Goal: Use online tool/utility: Use online tool/utility

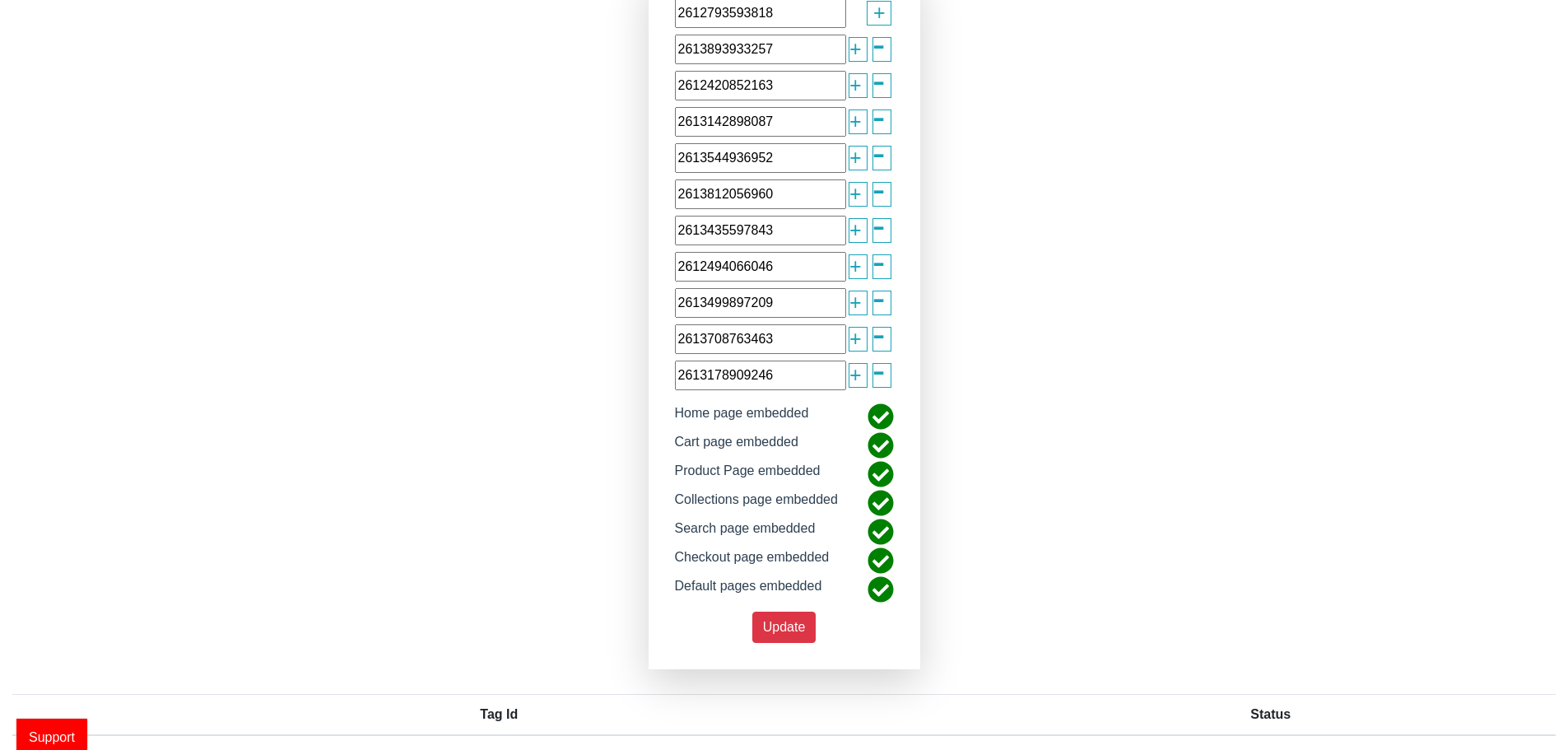
scroll to position [95, 0]
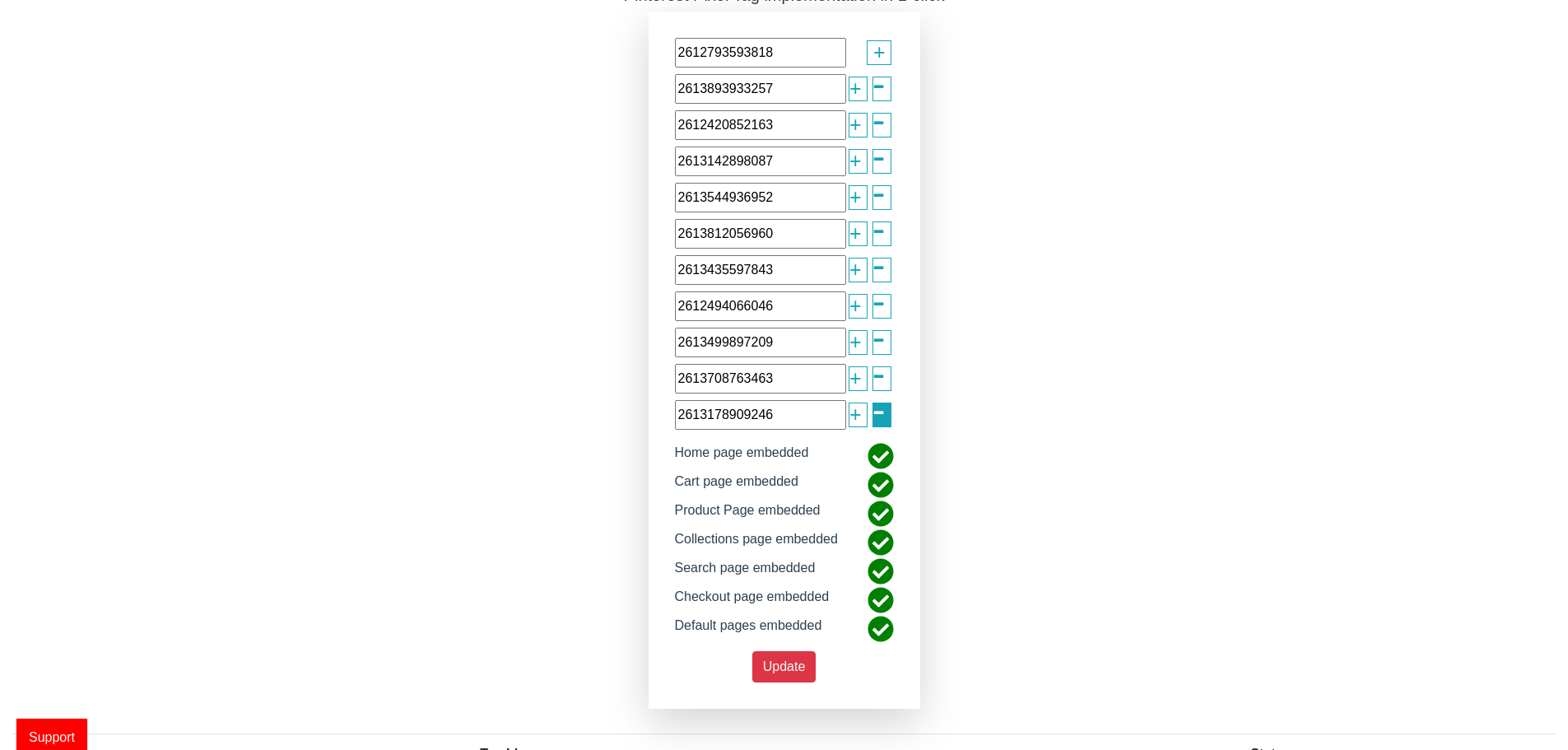
click at [884, 404] on span "-" at bounding box center [878, 410] width 13 height 58
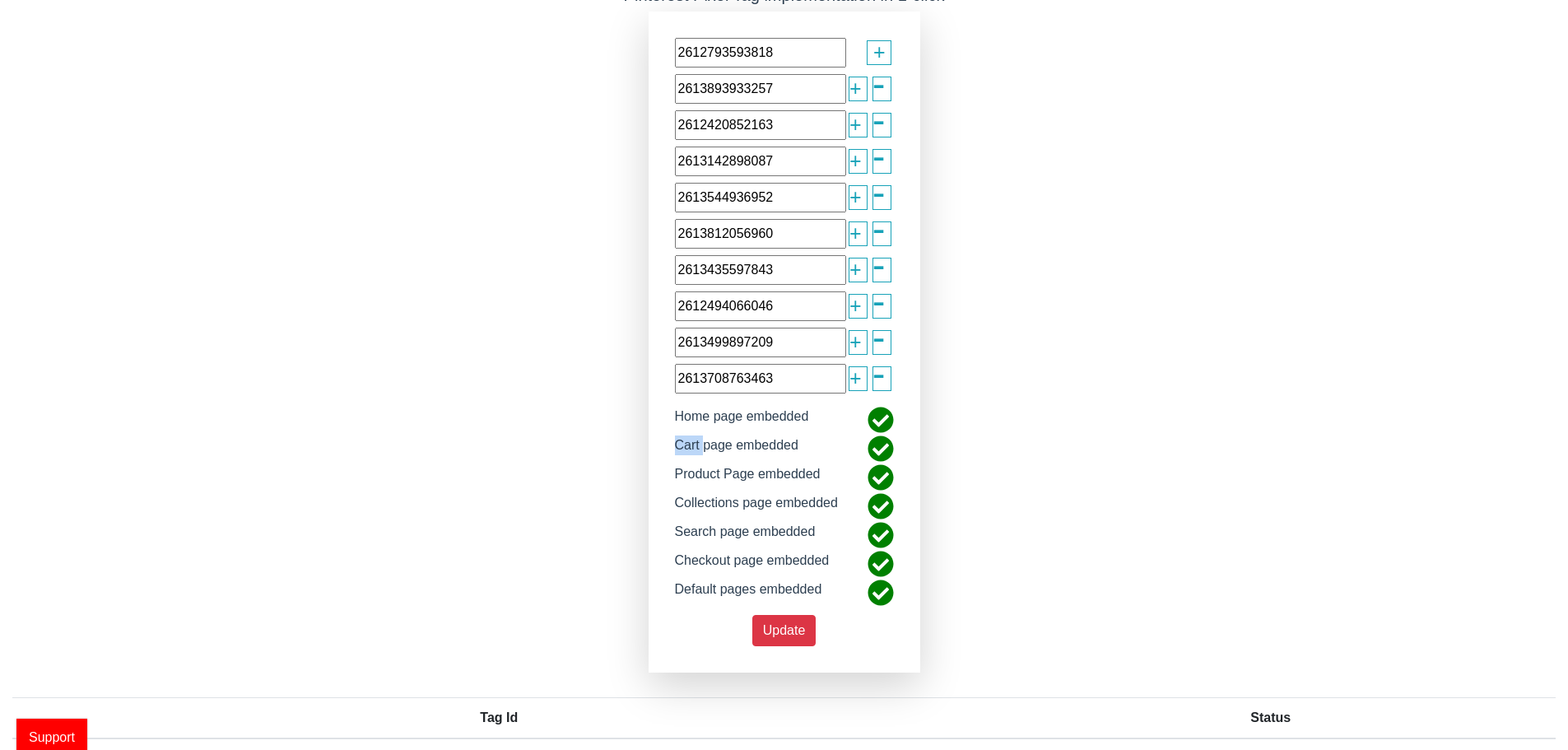
click at [884, 404] on div "2612793593818 + 2613893933257 + - 2612420852163 + - 2613142898087 + - 261354493…" at bounding box center [784, 342] width 271 height 661
click at [877, 386] on span "-" at bounding box center [878, 374] width 13 height 58
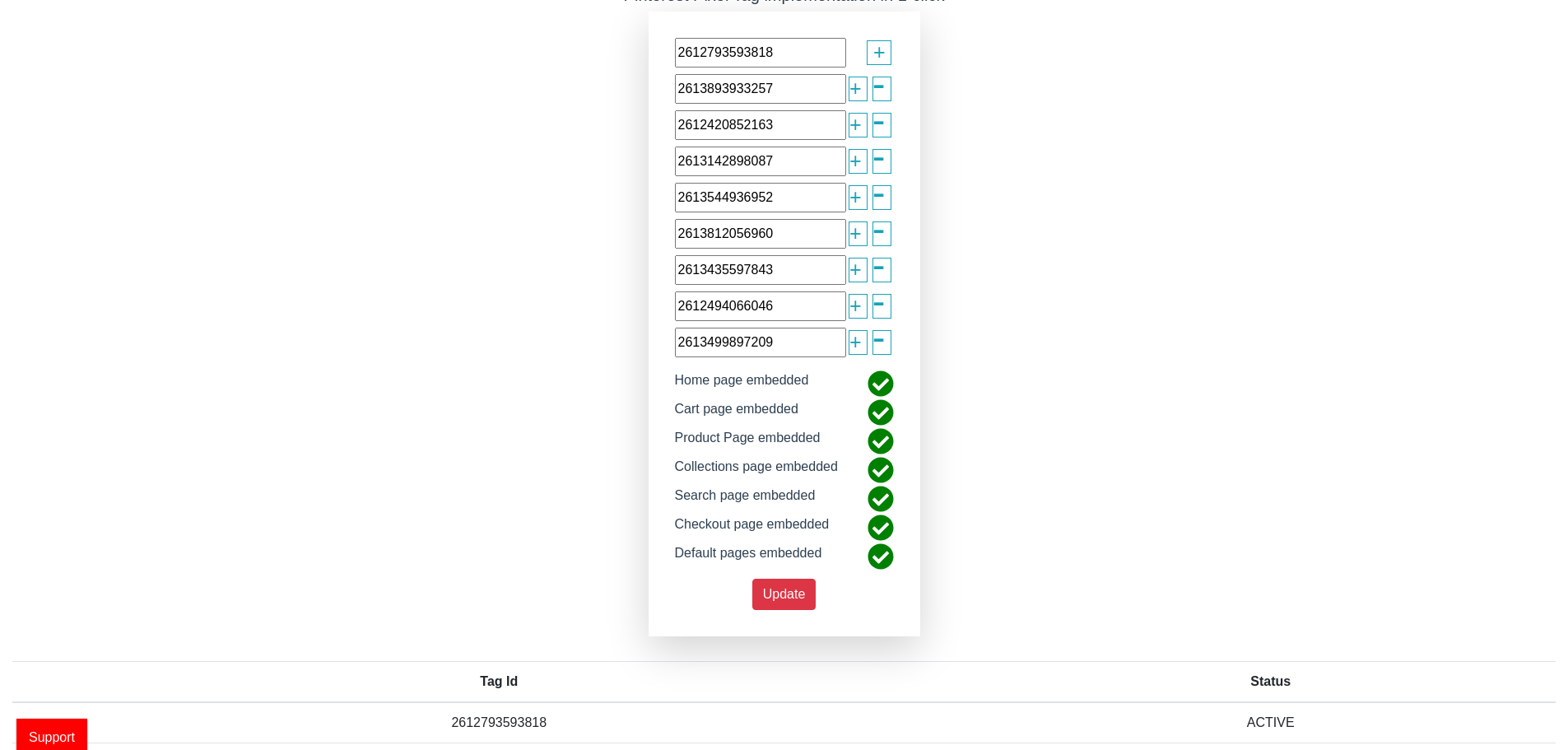
click at [877, 345] on span "-" at bounding box center [878, 337] width 13 height 58
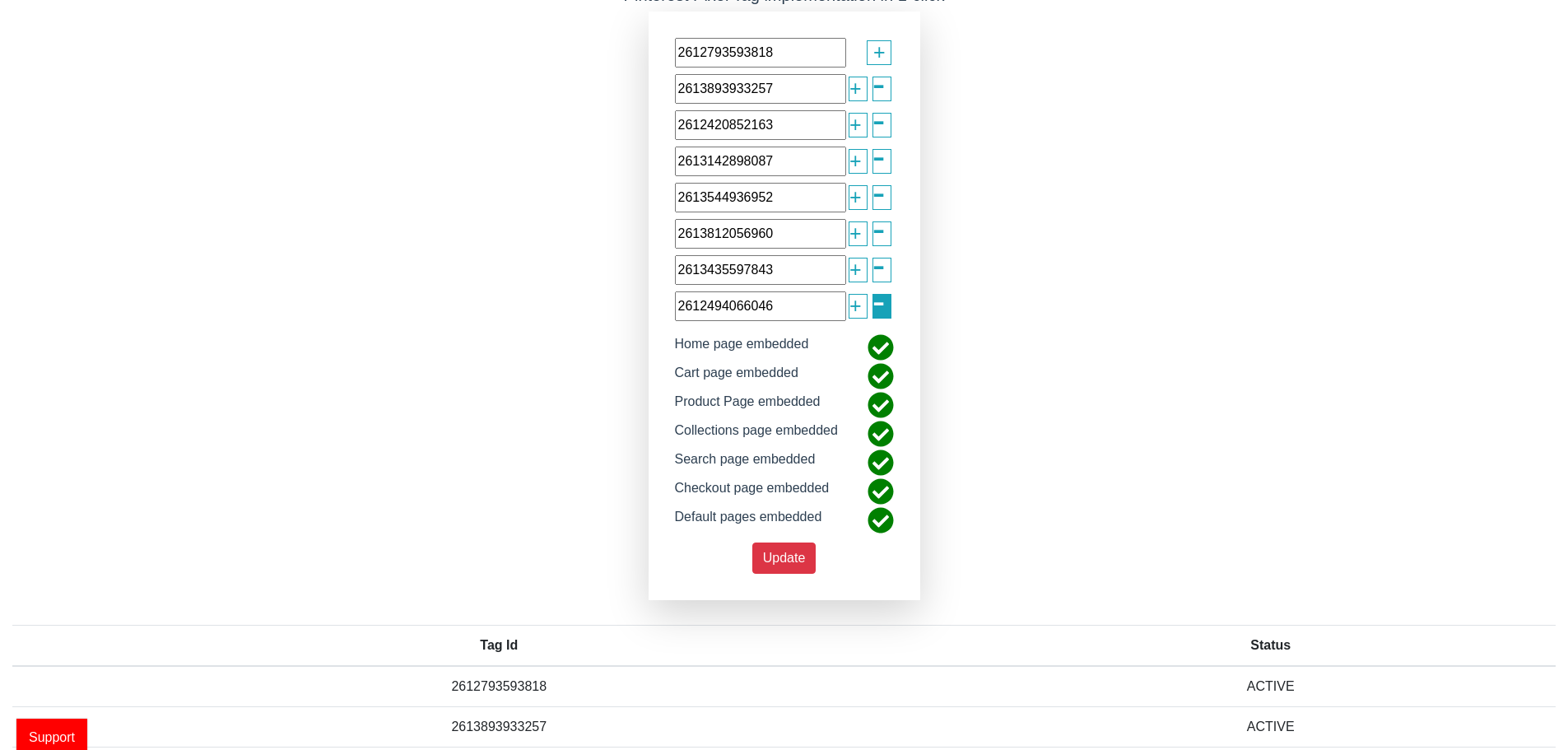
click at [876, 318] on span "-" at bounding box center [878, 301] width 13 height 58
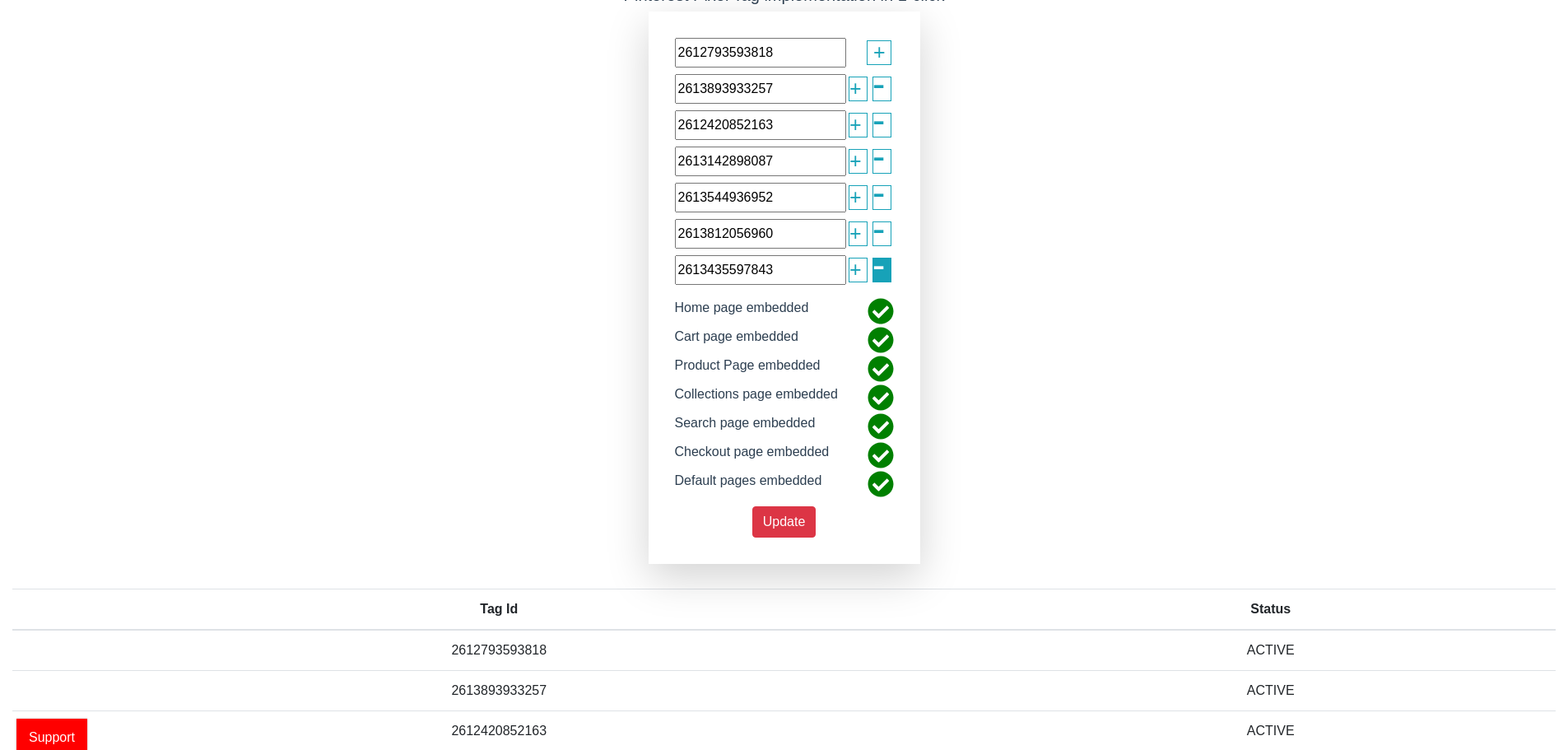
click at [878, 285] on span "-" at bounding box center [878, 265] width 13 height 58
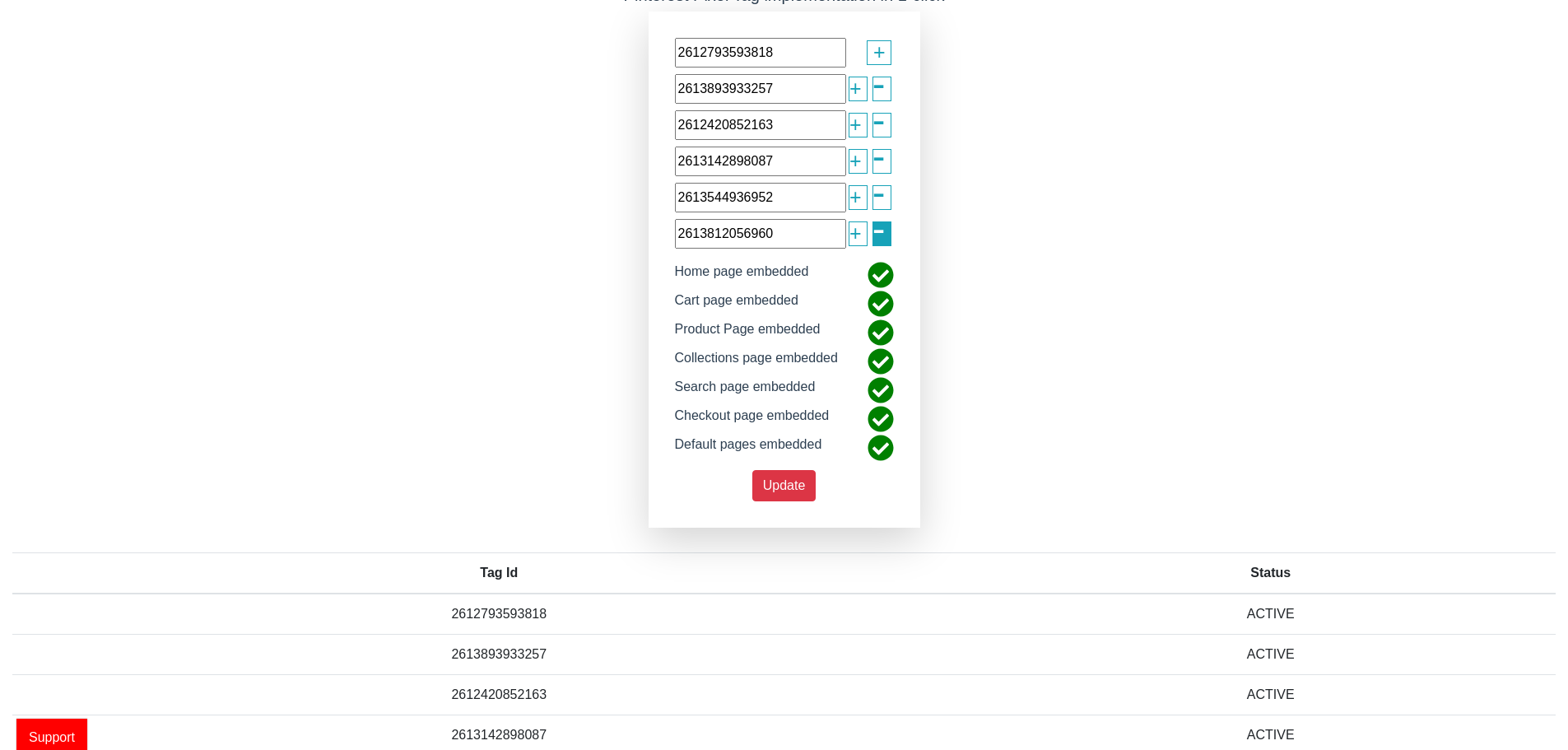
click at [879, 248] on span "-" at bounding box center [878, 229] width 13 height 58
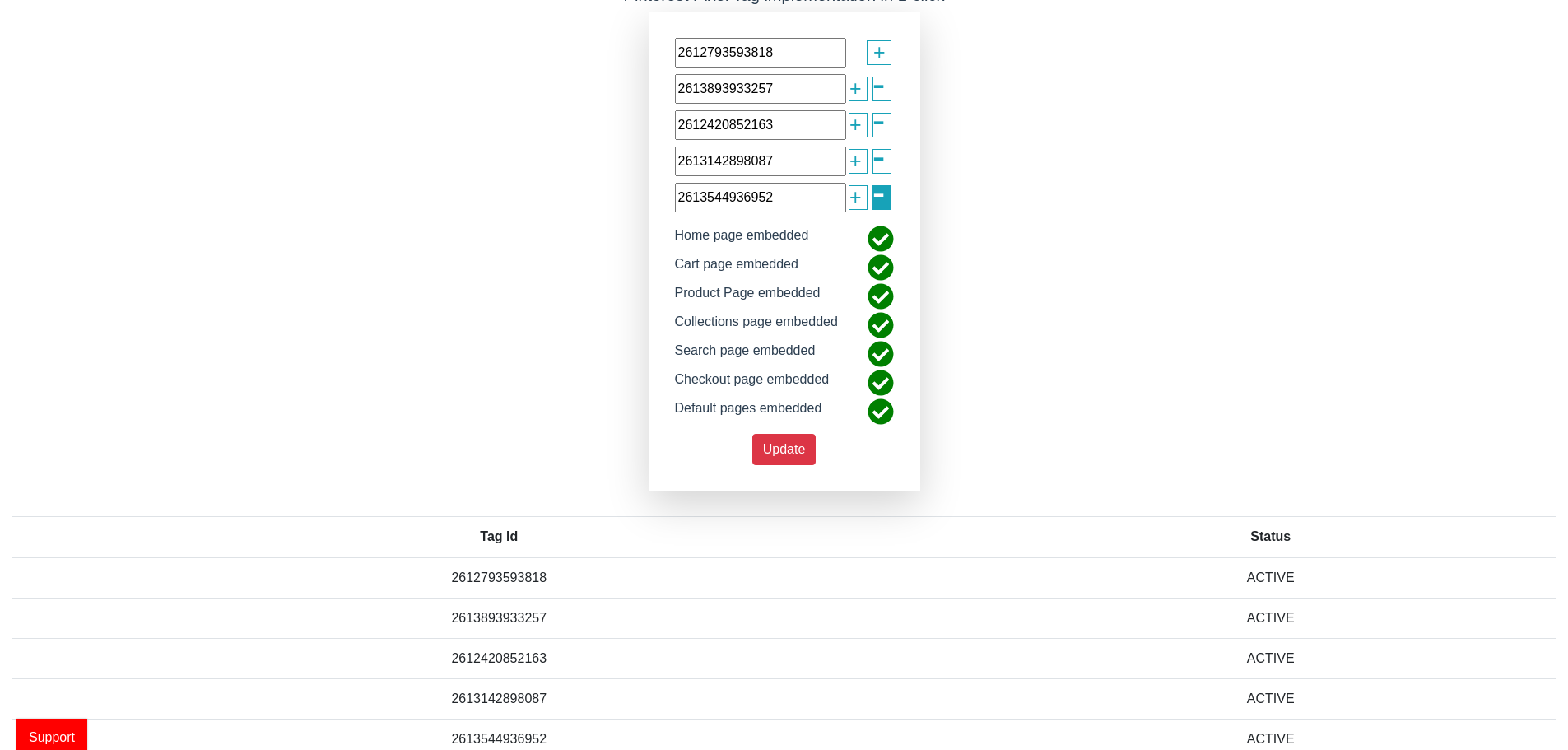
click at [879, 210] on span "-" at bounding box center [878, 193] width 13 height 58
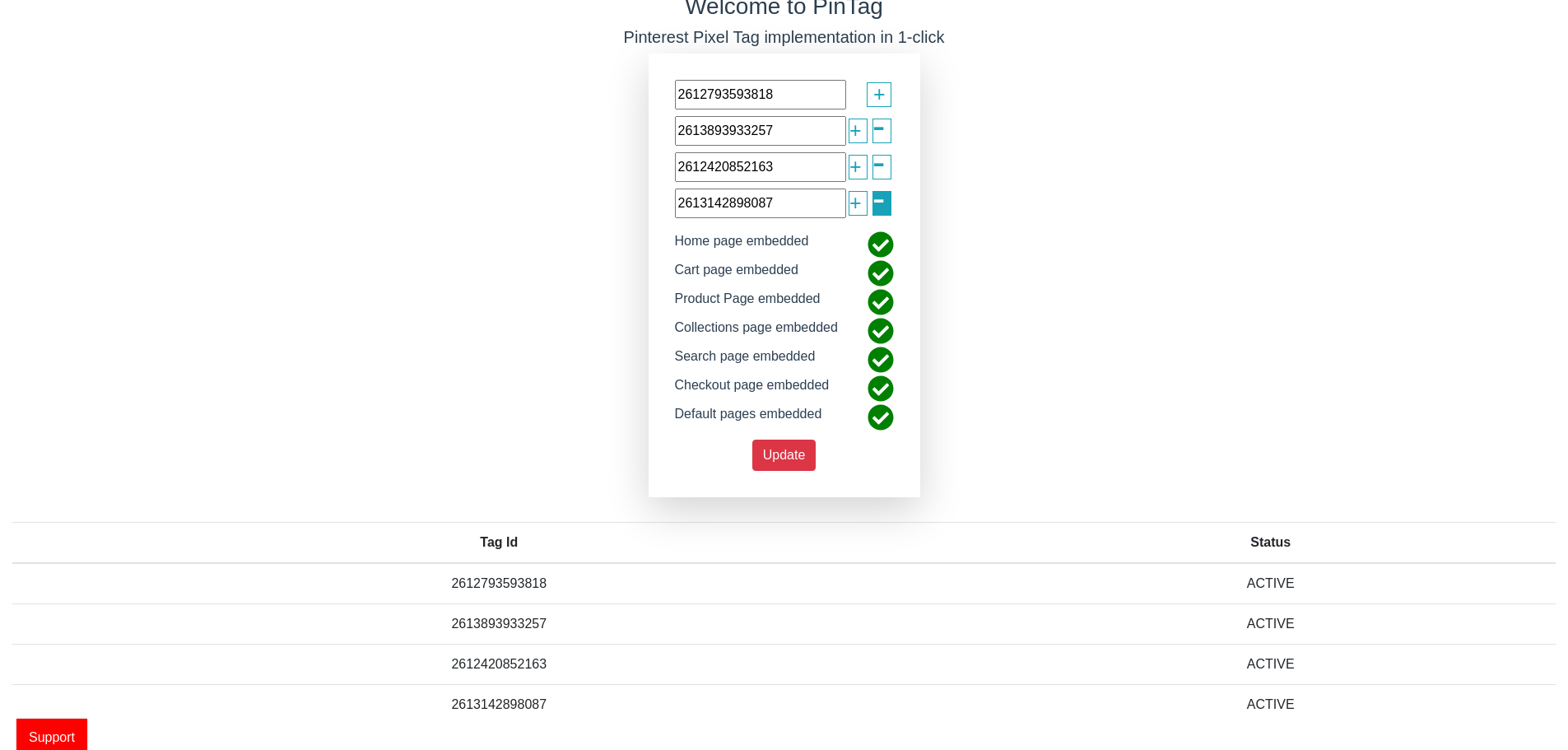
click at [882, 178] on span "-" at bounding box center [878, 199] width 13 height 58
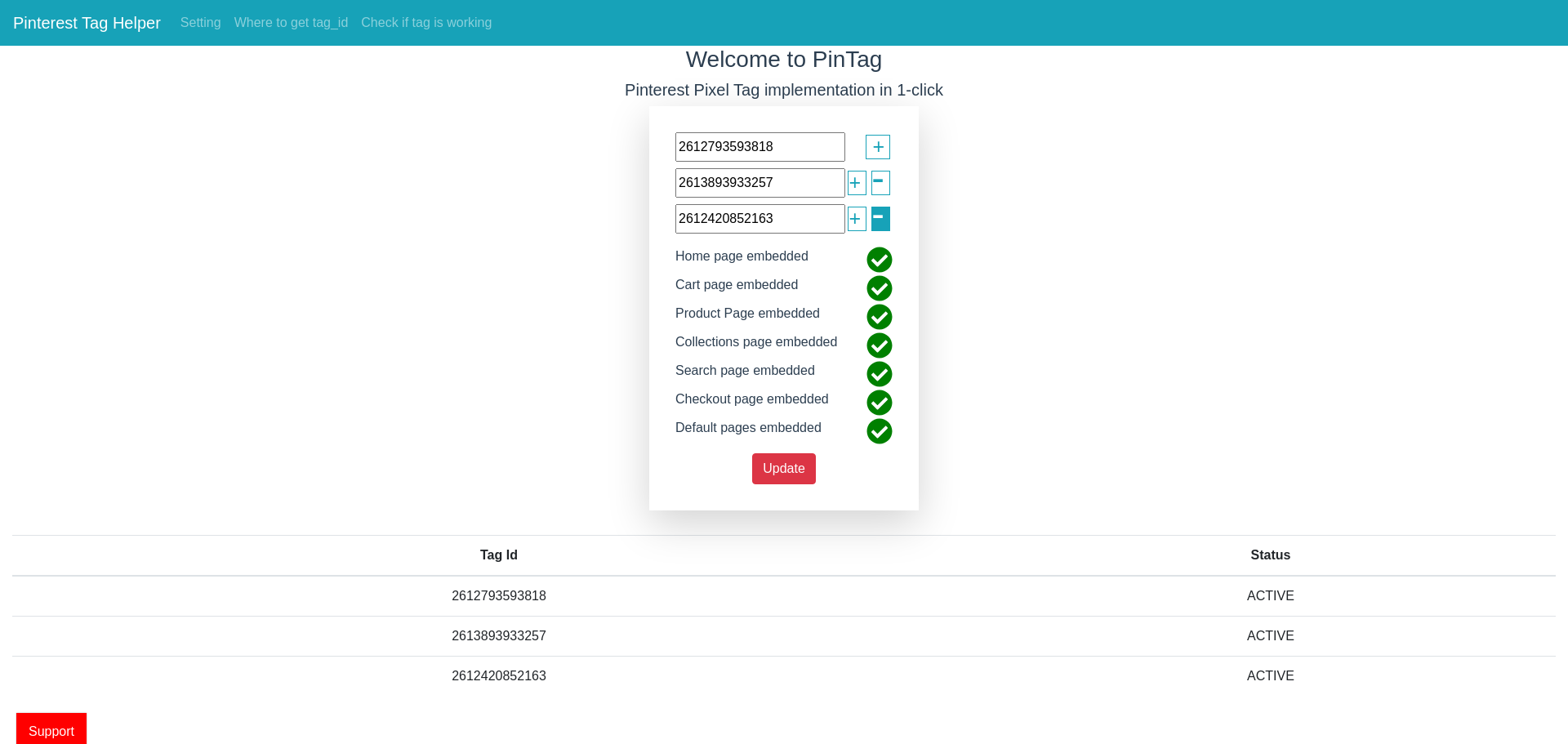
click at [871, 216] on div "-" at bounding box center [880, 219] width 18 height 25
click at [871, 185] on div "-" at bounding box center [880, 183] width 18 height 25
click at [877, 195] on span "-" at bounding box center [877, 214] width 13 height 58
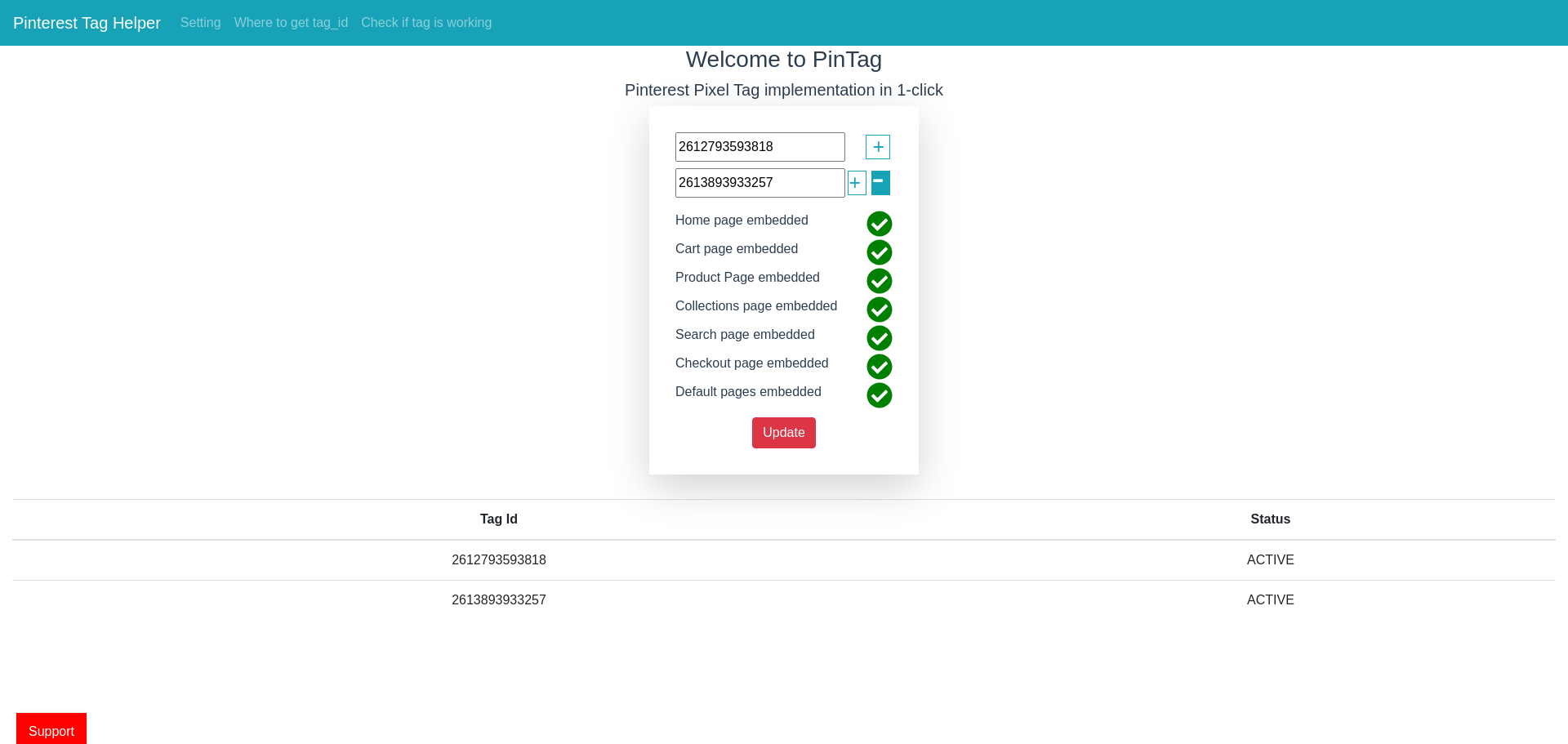
click at [877, 179] on span "-" at bounding box center [877, 178] width 13 height 58
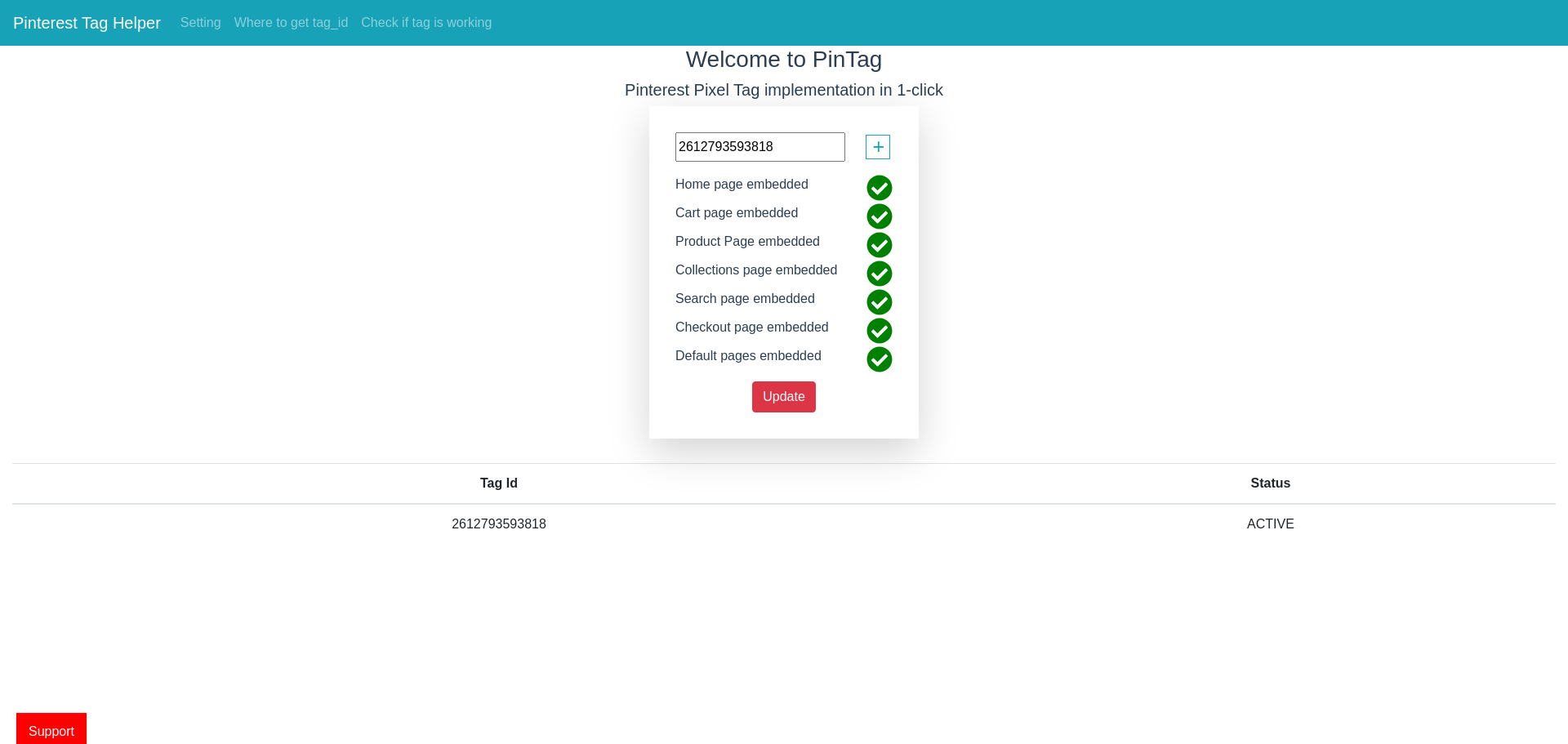
click at [728, 147] on input "2612793593818" at bounding box center [760, 147] width 170 height 30
paste input "3554698363"
type input "2613554698363"
click at [784, 393] on span "Update" at bounding box center [784, 396] width 42 height 14
